Goal: Use online tool/utility: Utilize a website feature to perform a specific function

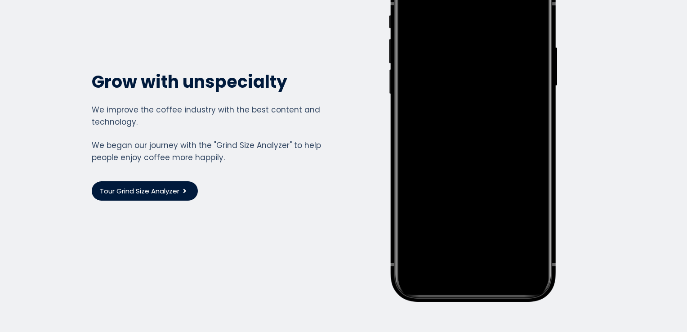
scroll to position [2372, 0]
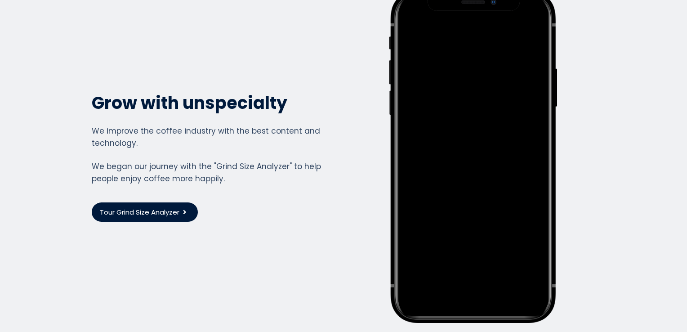
click at [183, 209] on span at bounding box center [186, 212] width 7 height 7
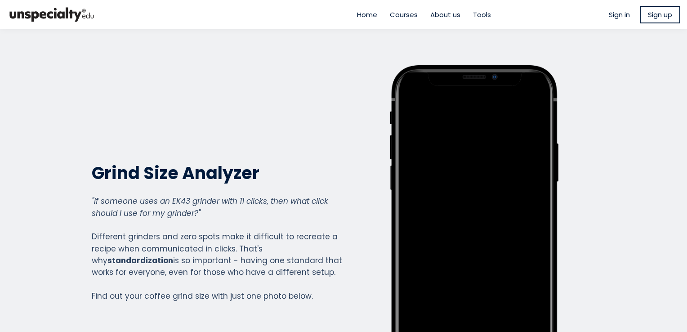
scroll to position [1005, 360]
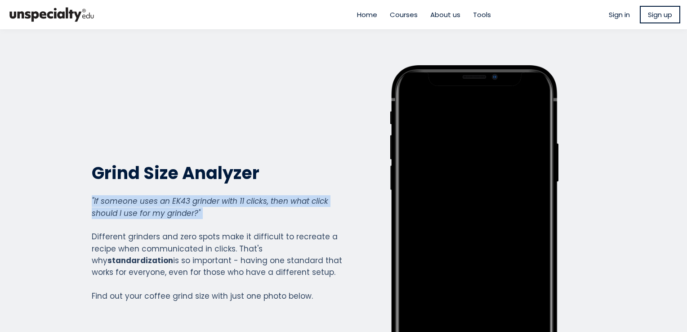
drag, startPoint x: 90, startPoint y: 202, endPoint x: 195, endPoint y: 218, distance: 105.9
click at [195, 218] on em ""If someone uses an EK43 grinder with 11 clicks, then what click should I use f…" at bounding box center [210, 207] width 237 height 22
drag, startPoint x: 195, startPoint y: 218, endPoint x: 175, endPoint y: 204, distance: 23.6
click at [175, 204] on em ""If someone uses an EK43 grinder with 11 clicks, then what click should I use f…" at bounding box center [210, 207] width 237 height 22
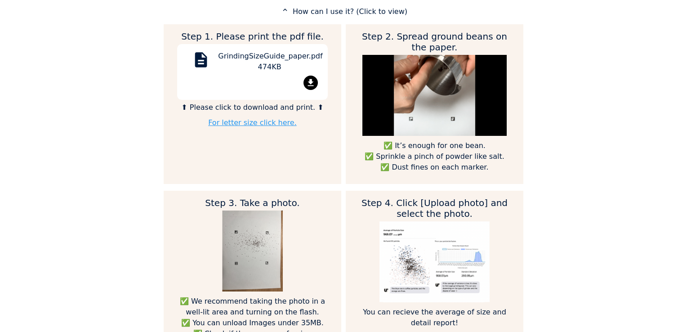
scroll to position [450, 0]
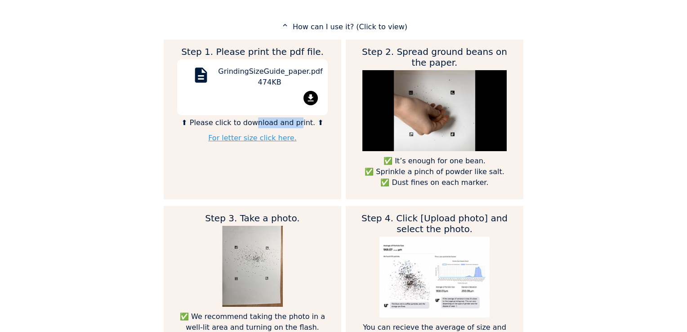
drag, startPoint x: 255, startPoint y: 121, endPoint x: 298, endPoint y: 120, distance: 43.6
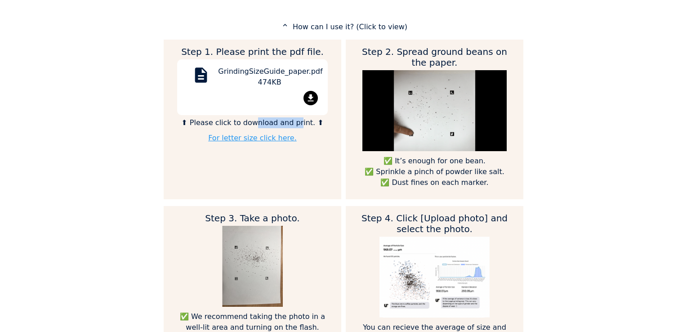
click at [298, 120] on p "⬆ Please click to download and print. ⬆" at bounding box center [252, 122] width 151 height 11
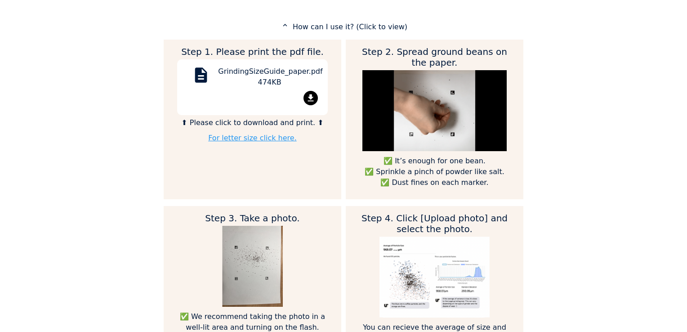
click at [33, 118] on div "Home Courses About us Tools Sign in" at bounding box center [343, 166] width 687 height 332
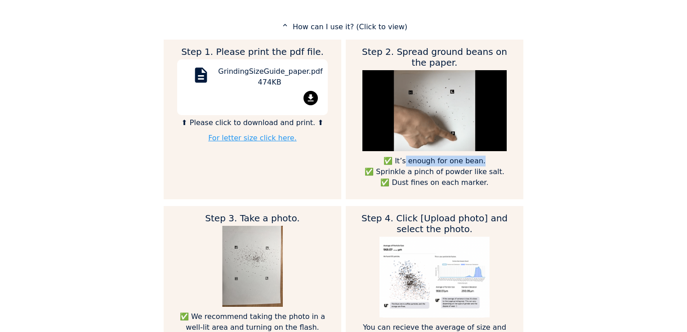
drag, startPoint x: 432, startPoint y: 166, endPoint x: 496, endPoint y: 156, distance: 65.6
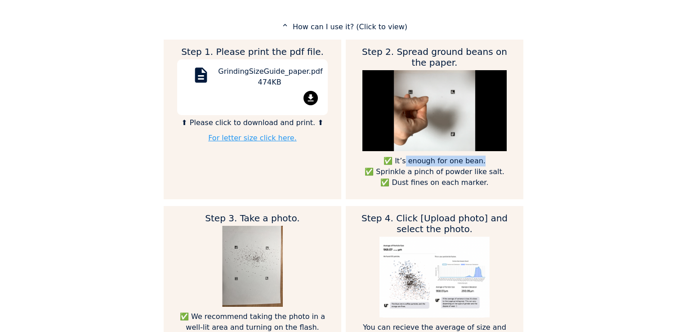
click at [496, 156] on p "✅ It’s enough for one bean. ✅ Sprinkle a pinch of powder like salt. ✅ Dust fine…" at bounding box center [434, 172] width 151 height 32
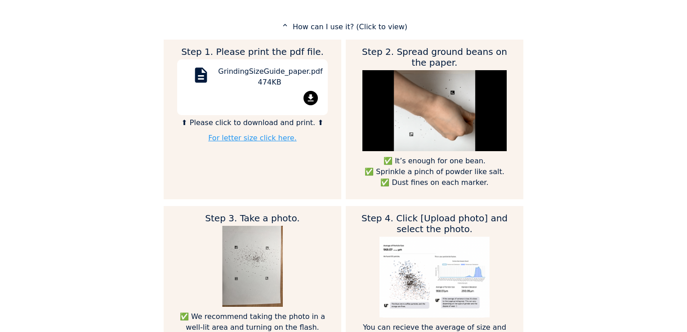
click at [620, 217] on div "Home Courses About us Tools Sign in" at bounding box center [343, 166] width 687 height 332
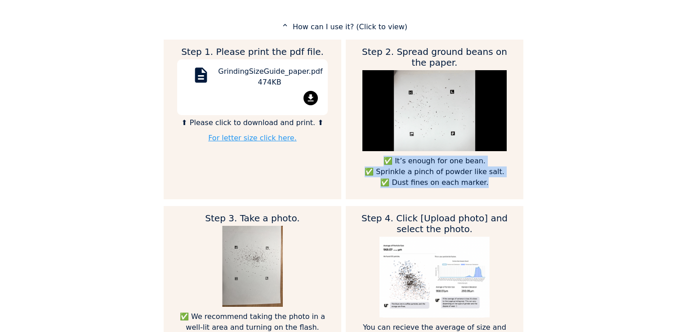
drag, startPoint x: 484, startPoint y: 180, endPoint x: 362, endPoint y: 162, distance: 122.7
click at [362, 162] on p "✅ It’s enough for one bean. ✅ Sprinkle a pinch of powder like salt. ✅ Dust fine…" at bounding box center [434, 172] width 151 height 32
copy p "✅ It’s enough for one bean. ✅ Sprinkle a pinch of powder like salt. ✅ Dust fine…"
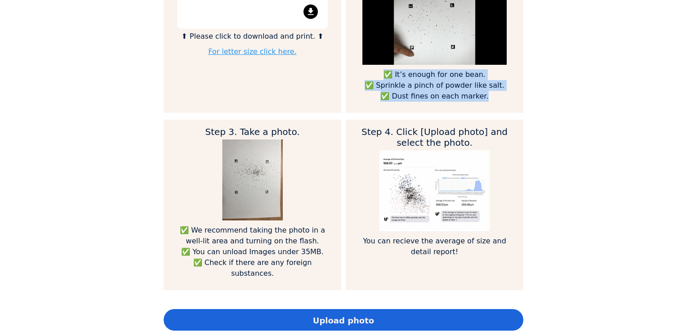
scroll to position [540, 0]
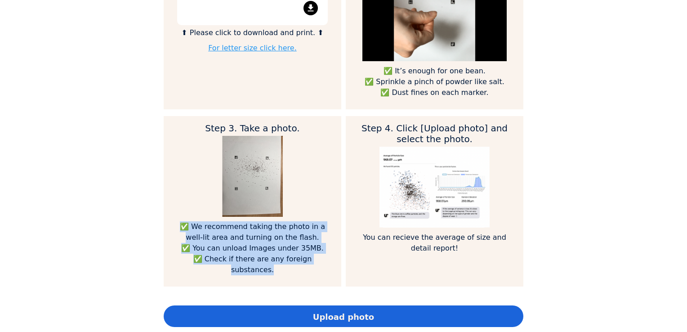
drag, startPoint x: 268, startPoint y: 269, endPoint x: 180, endPoint y: 227, distance: 98.2
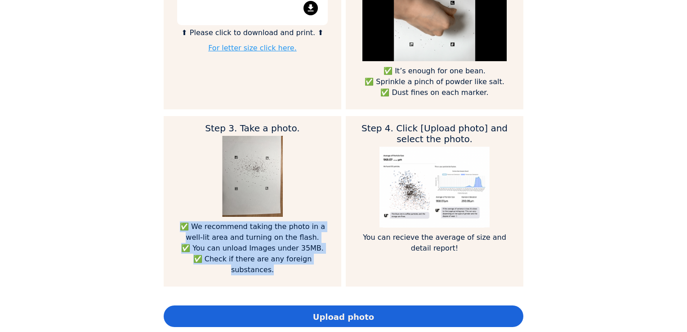
click at [180, 227] on p "✅ We recommend taking the photo in a well-lit area and turning on the flash. ✅ …" at bounding box center [252, 248] width 151 height 54
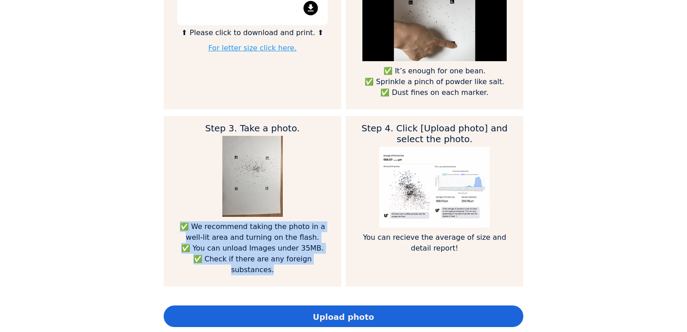
copy p "✅ We recommend taking the photo in a well-lit area and turning on the flash. ✅ …"
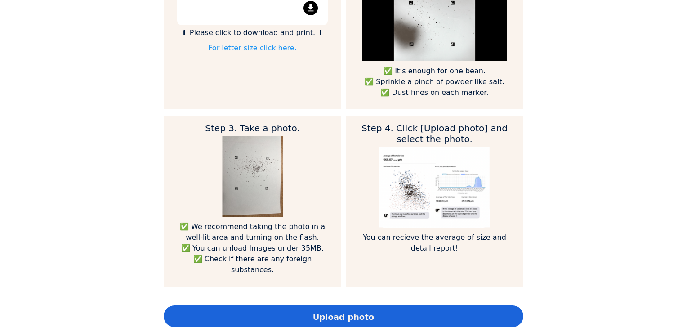
click at [648, 190] on div "Home Courses About us Tools Sign in" at bounding box center [343, 166] width 687 height 332
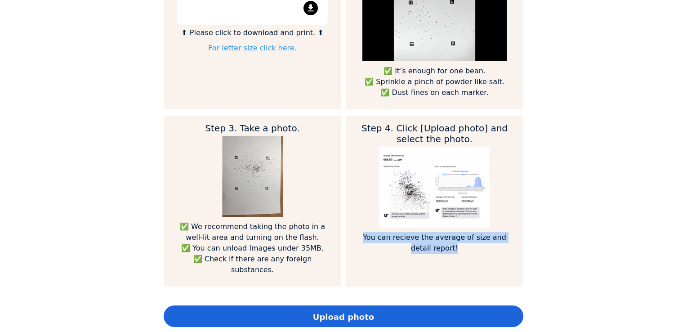
drag, startPoint x: 371, startPoint y: 238, endPoint x: 480, endPoint y: 248, distance: 109.7
click at [480, 248] on p "You can recieve the average of size and detail report!" at bounding box center [434, 243] width 151 height 22
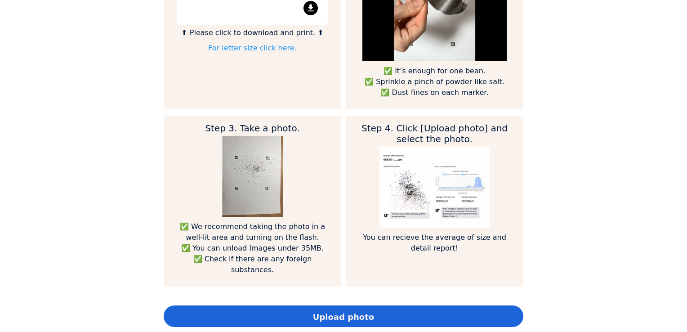
click at [604, 190] on div "Home Courses About us Tools Sign in" at bounding box center [343, 166] width 687 height 332
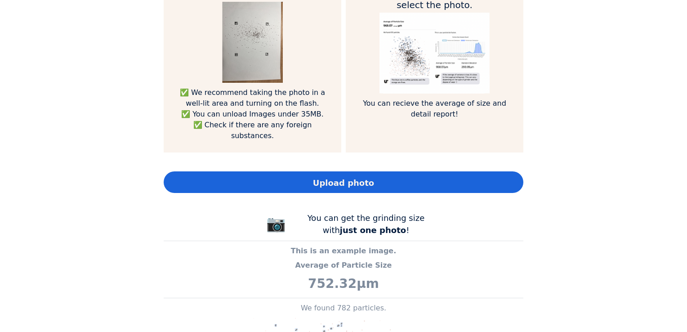
scroll to position [764, 0]
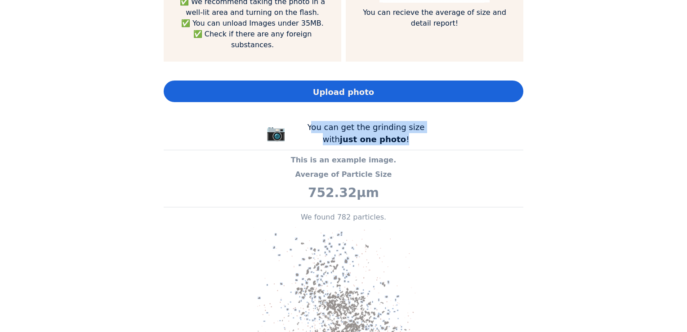
drag, startPoint x: 315, startPoint y: 128, endPoint x: 407, endPoint y: 139, distance: 92.9
click at [407, 139] on div "You can get the grinding size with just one photo !" at bounding box center [366, 133] width 135 height 24
drag, startPoint x: 407, startPoint y: 139, endPoint x: 389, endPoint y: 141, distance: 18.9
click at [389, 141] on b "just one photo" at bounding box center [373, 138] width 66 height 9
click at [384, 131] on div "You can get the grinding size with just one photo !" at bounding box center [366, 133] width 135 height 24
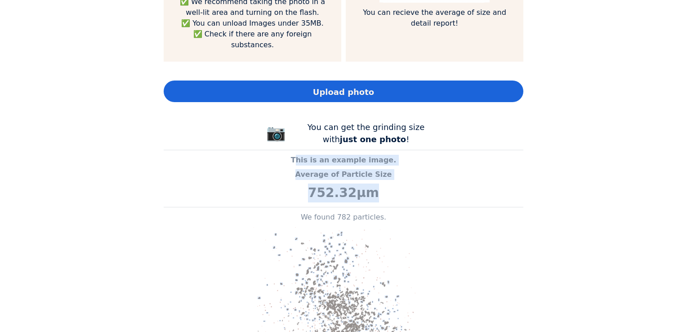
drag, startPoint x: 299, startPoint y: 159, endPoint x: 389, endPoint y: 188, distance: 93.6
click at [389, 188] on div "This is an example image. Average of Particle Size 752.32μm" at bounding box center [344, 179] width 360 height 48
click at [608, 179] on div "Home Courses About us Tools Sign in" at bounding box center [343, 166] width 687 height 332
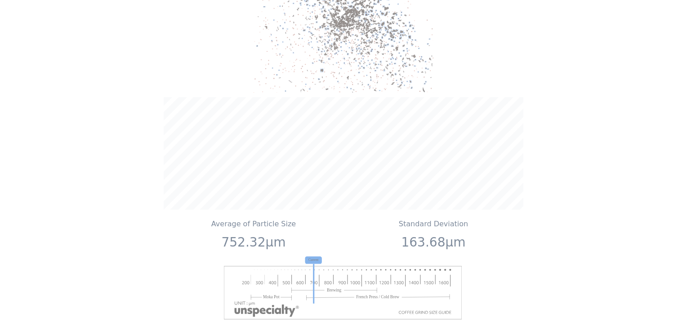
scroll to position [1079, 0]
click at [626, 161] on div "Home Courses About us Tools Sign in" at bounding box center [343, 166] width 687 height 332
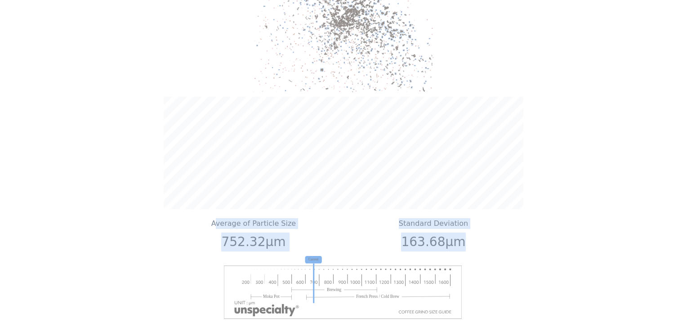
drag, startPoint x: 217, startPoint y: 223, endPoint x: 586, endPoint y: 232, distance: 369.3
click at [586, 232] on div "Home Courses About us Tools Sign in" at bounding box center [343, 166] width 687 height 332
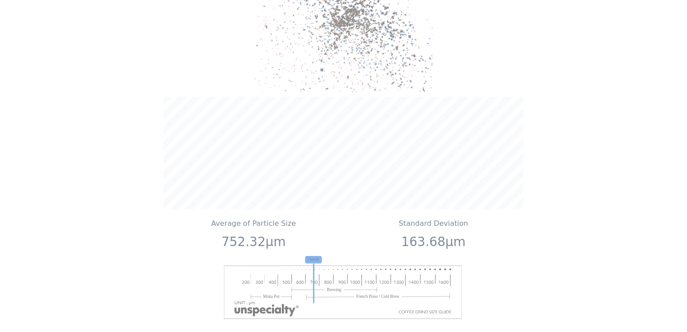
drag, startPoint x: 586, startPoint y: 232, endPoint x: 642, endPoint y: 262, distance: 64.0
click at [642, 262] on div "Home Courses About us Tools Sign in" at bounding box center [343, 166] width 687 height 332
click at [617, 265] on div "Home Courses About us Tools Sign in" at bounding box center [343, 166] width 687 height 332
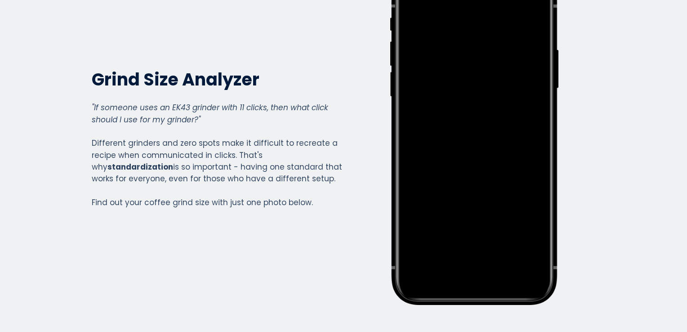
scroll to position [0, 0]
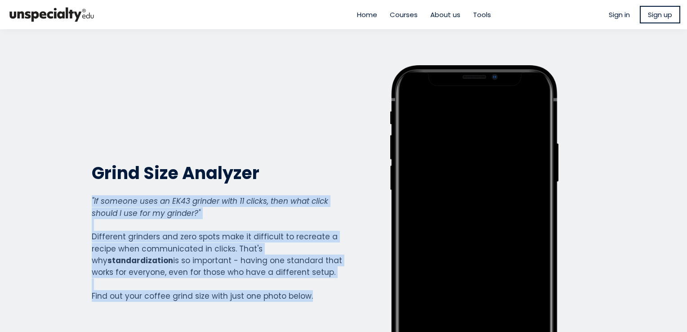
drag, startPoint x: 88, startPoint y: 197, endPoint x: 310, endPoint y: 298, distance: 244.5
click at [310, 298] on div "Grind Size Analyzer Grind Size Analyzer "If someone uses an EK43 grinder with 1…" at bounding box center [343, 231] width 526 height 333
copy div ""If someone uses an EK43 grinder with 11 clicks, then what click should I use f…"
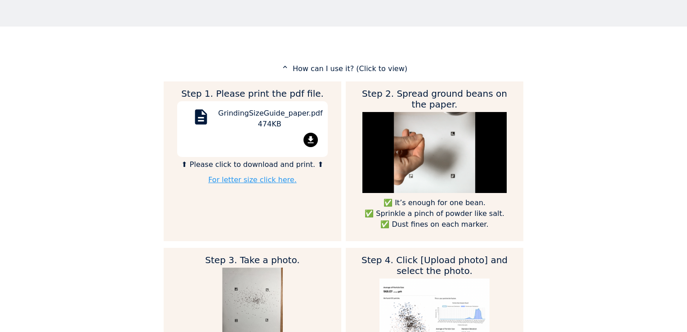
scroll to position [450, 0]
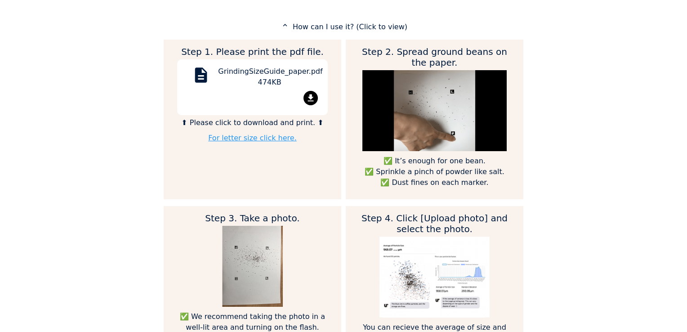
click at [263, 139] on link "For letter size click here." at bounding box center [252, 138] width 89 height 9
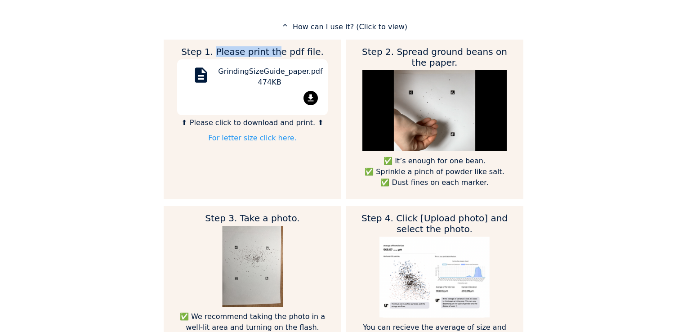
drag, startPoint x: 219, startPoint y: 46, endPoint x: 273, endPoint y: 47, distance: 54.4
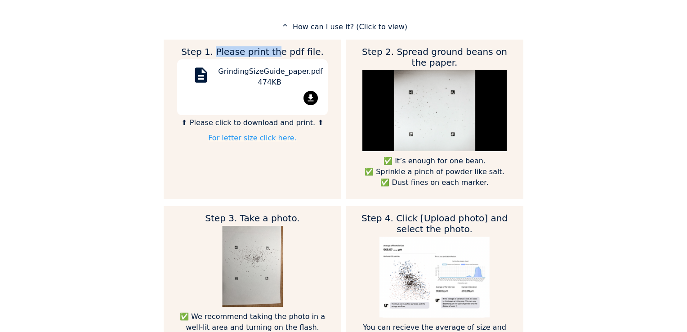
click at [273, 47] on h2 "Step 1. Please print the pdf file." at bounding box center [252, 51] width 151 height 11
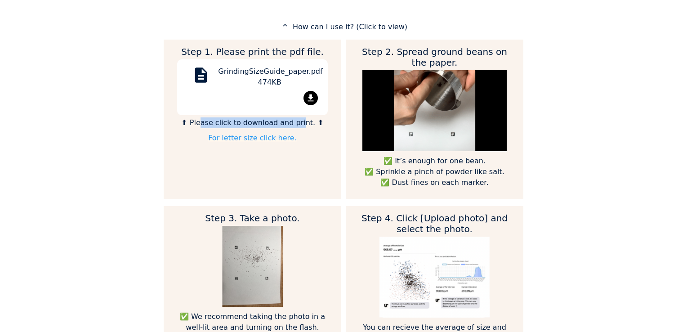
drag, startPoint x: 201, startPoint y: 121, endPoint x: 302, endPoint y: 121, distance: 100.7
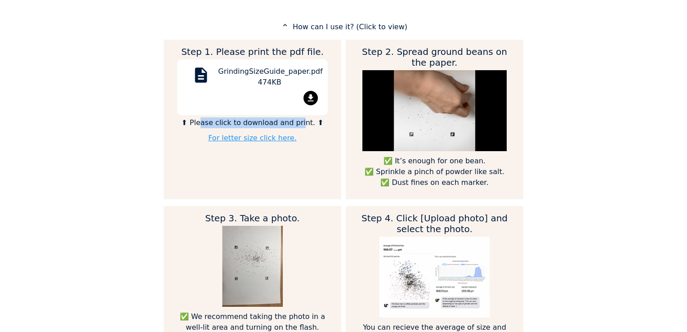
click at [302, 121] on p "⬆ Please click to download and print. ⬆" at bounding box center [252, 122] width 151 height 11
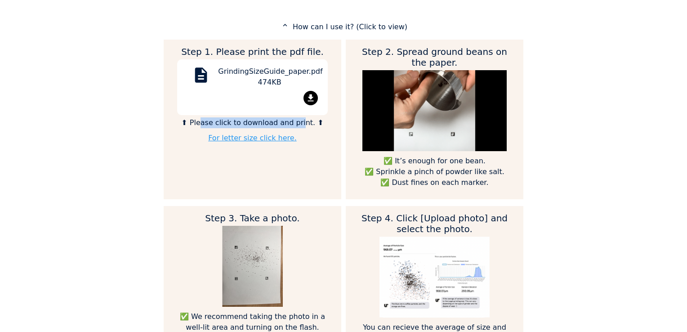
click at [302, 121] on p "⬆ Please click to download and print. ⬆" at bounding box center [252, 122] width 151 height 11
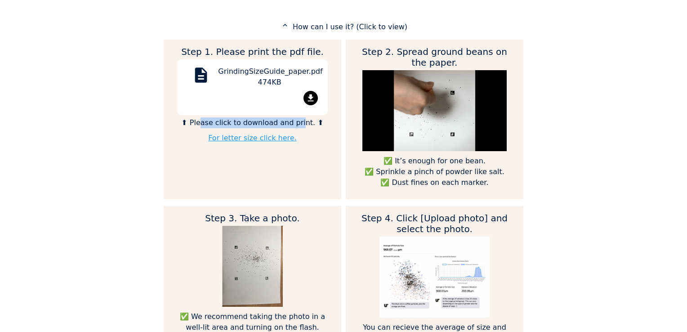
click at [308, 99] on mat-icon "file_download" at bounding box center [311, 98] width 14 height 14
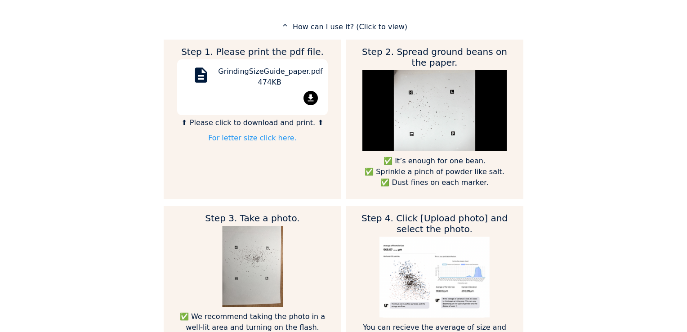
drag, startPoint x: 109, startPoint y: 152, endPoint x: 122, endPoint y: 164, distance: 17.6
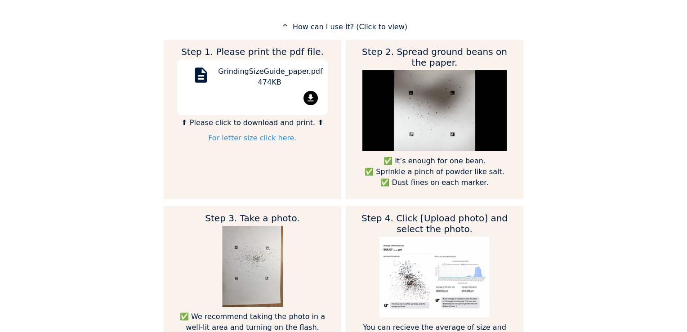
click at [109, 152] on div "Home Courses About us Tools Sign in" at bounding box center [343, 166] width 687 height 332
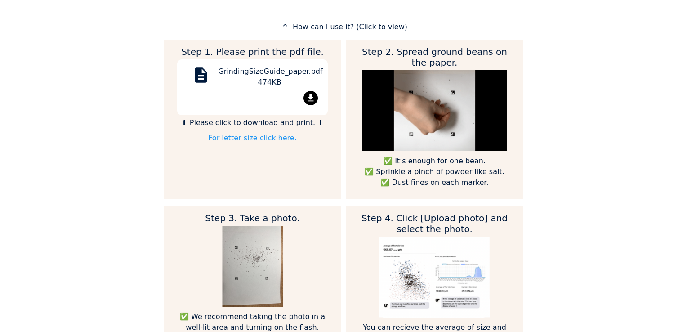
drag, startPoint x: 275, startPoint y: 139, endPoint x: 95, endPoint y: 183, distance: 185.1
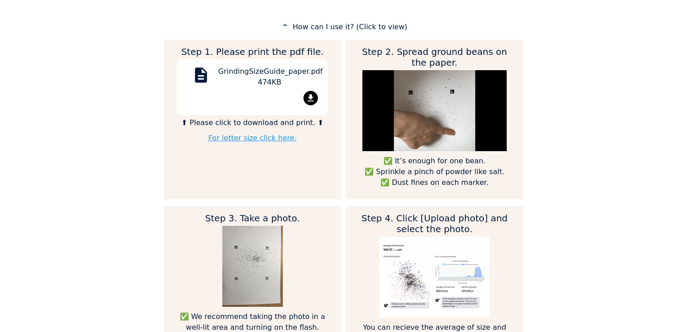
click at [95, 183] on div "Home Courses About us Tools Sign in" at bounding box center [343, 166] width 687 height 332
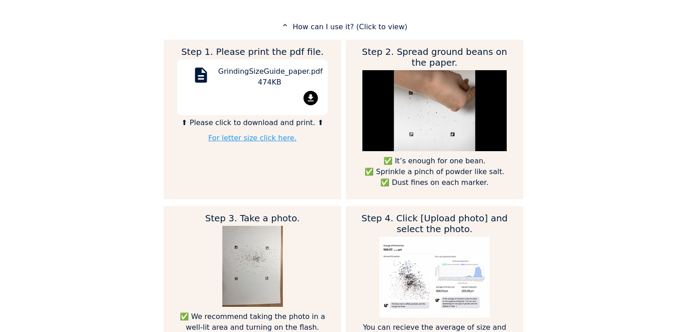
click at [237, 139] on link "For letter size click here." at bounding box center [252, 138] width 89 height 9
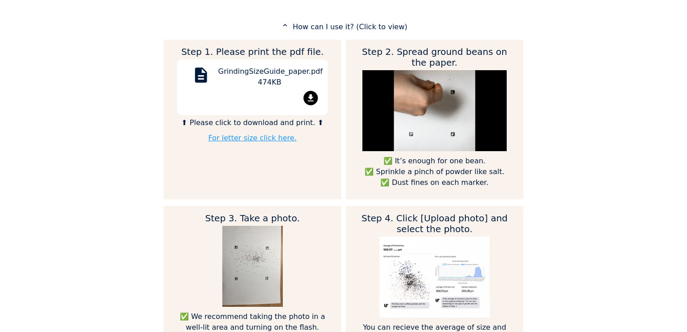
click at [118, 116] on div "Home Courses About us Tools Sign in" at bounding box center [343, 166] width 687 height 332
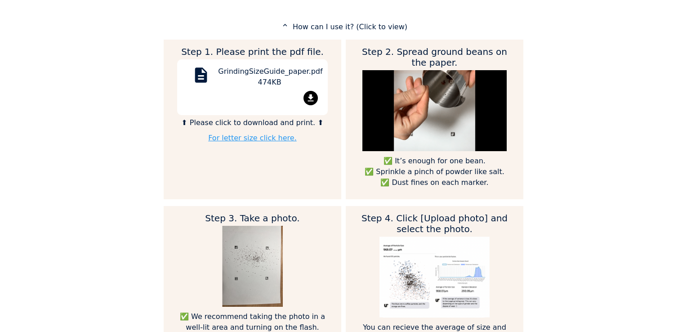
click at [306, 95] on mat-icon "file_download" at bounding box center [311, 98] width 14 height 14
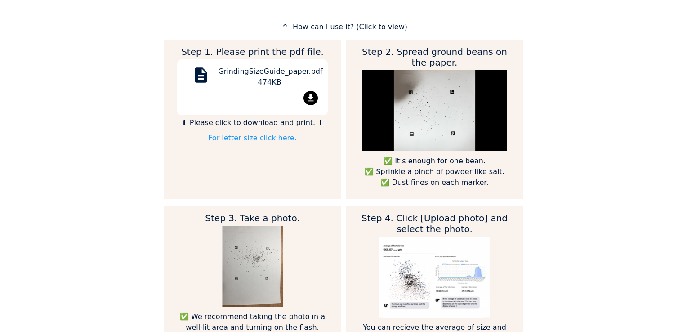
click at [71, 112] on div "Home Courses About us Tools Sign in" at bounding box center [343, 166] width 687 height 332
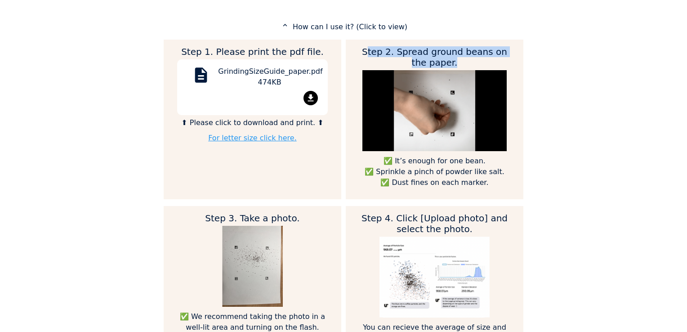
drag, startPoint x: 371, startPoint y: 51, endPoint x: 456, endPoint y: 63, distance: 86.2
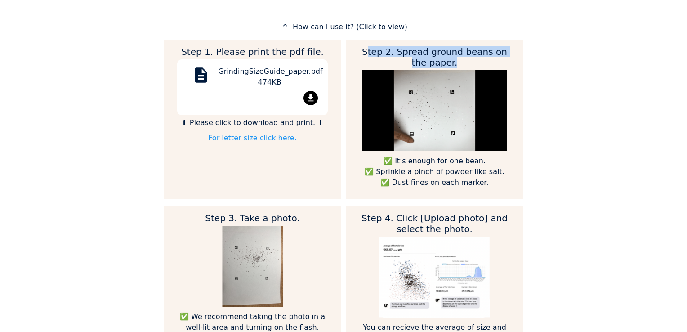
click at [456, 63] on h2 "Step 2. Spread ground beans on the paper." at bounding box center [434, 57] width 151 height 22
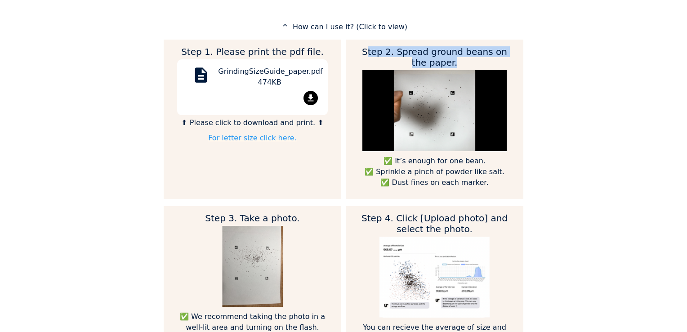
click at [283, 24] on mat-icon "expand_less" at bounding box center [285, 25] width 11 height 8
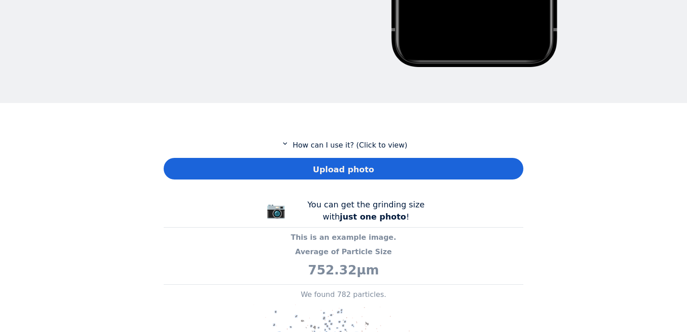
scroll to position [360, 0]
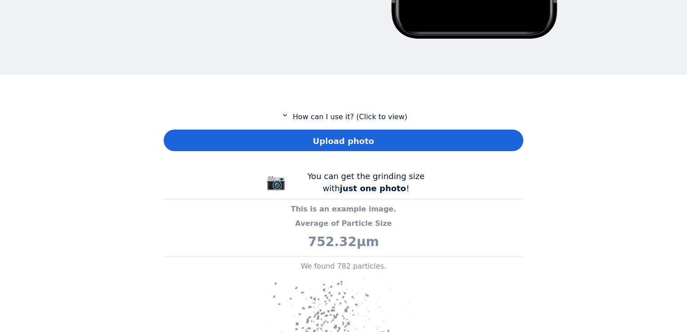
click at [284, 111] on mat-icon "expand_more" at bounding box center [285, 115] width 11 height 8
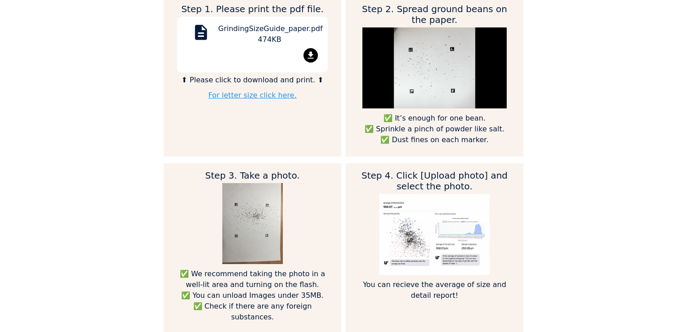
scroll to position [493, 0]
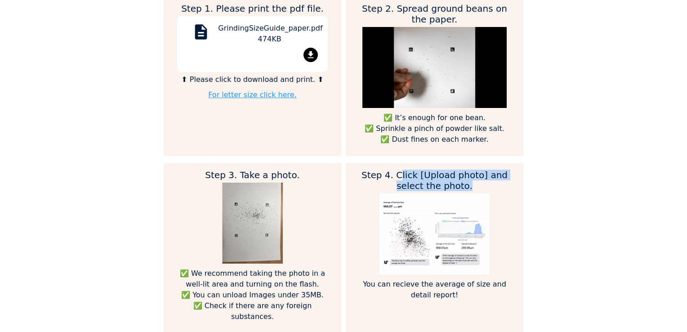
drag, startPoint x: 398, startPoint y: 175, endPoint x: 469, endPoint y: 184, distance: 70.7
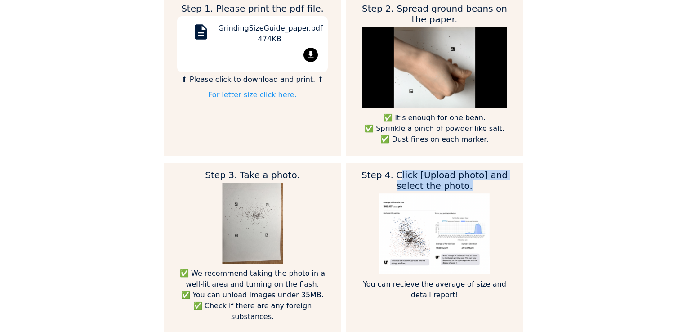
click at [469, 184] on h2 "Step 4. Click [Upload photo] and select the photo." at bounding box center [434, 181] width 151 height 22
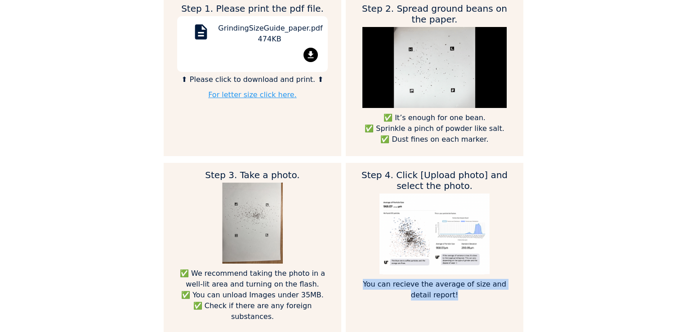
drag, startPoint x: 365, startPoint y: 282, endPoint x: 469, endPoint y: 290, distance: 104.6
click at [469, 290] on p "You can recieve the average of size and detail report!" at bounding box center [434, 290] width 151 height 22
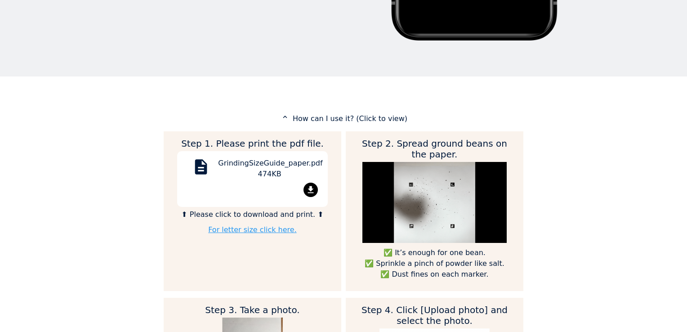
scroll to position [0, 0]
